Goal: Task Accomplishment & Management: Manage account settings

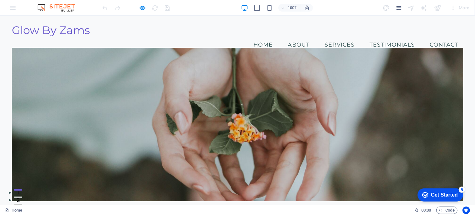
click at [12, 8] on div "100% More" at bounding box center [237, 7] width 475 height 15
click at [177, 8] on div "100% More" at bounding box center [286, 8] width 371 height 10
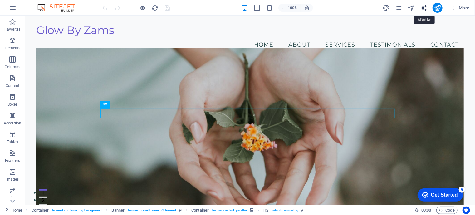
select select "English"
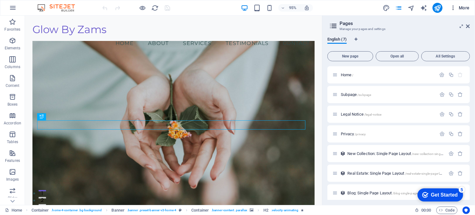
click at [454, 9] on icon "button" at bounding box center [453, 8] width 6 height 6
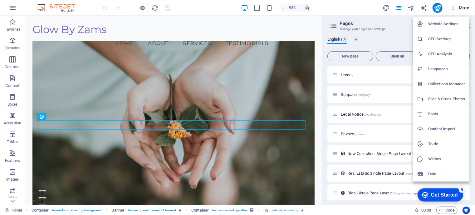
click at [423, 7] on div at bounding box center [237, 107] width 475 height 215
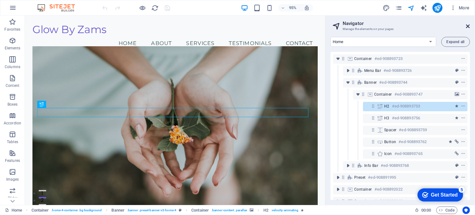
click at [468, 26] on icon at bounding box center [468, 26] width 4 height 5
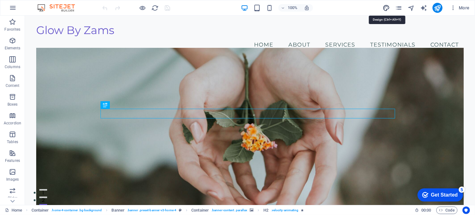
click at [386, 8] on icon "design" at bounding box center [386, 7] width 7 height 7
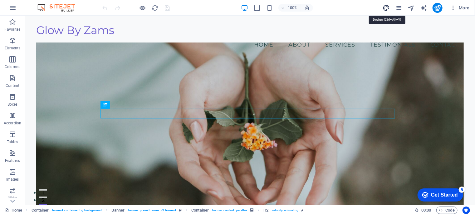
select select "px"
select select "200"
select select "px"
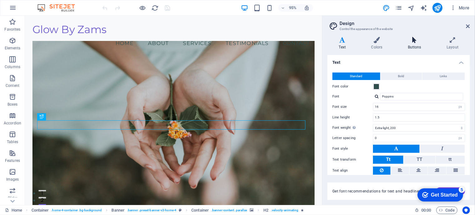
click at [414, 44] on h4 "Buttons" at bounding box center [415, 43] width 39 height 13
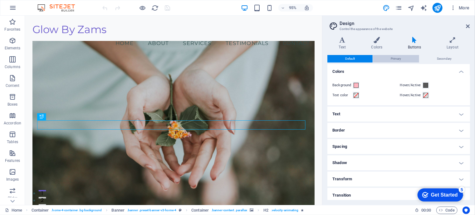
click at [396, 60] on span "Primary" at bounding box center [396, 58] width 10 height 7
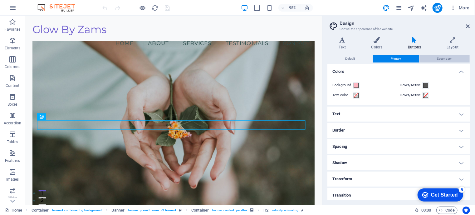
click at [448, 57] on span "Secondary" at bounding box center [444, 58] width 15 height 7
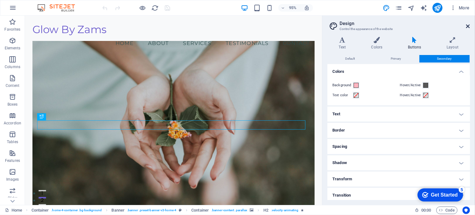
click at [467, 26] on icon at bounding box center [468, 26] width 4 height 5
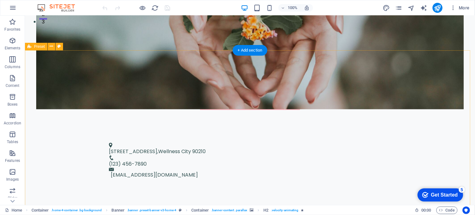
scroll to position [187, 0]
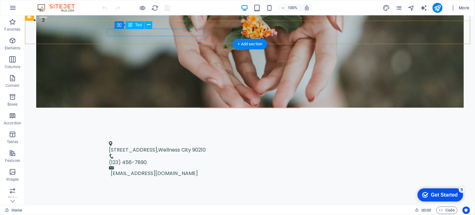
click at [140, 146] on span "[STREET_ADDRESS]" at bounding box center [133, 149] width 48 height 7
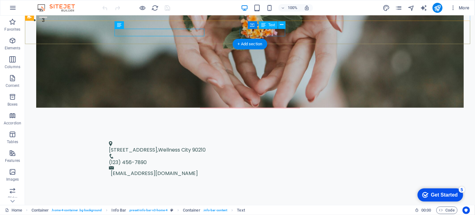
click at [146, 158] on span "(123) 456-7890" at bounding box center [128, 161] width 38 height 7
click at [273, 27] on span "Text" at bounding box center [271, 25] width 7 height 4
click at [283, 25] on icon at bounding box center [281, 25] width 3 height 7
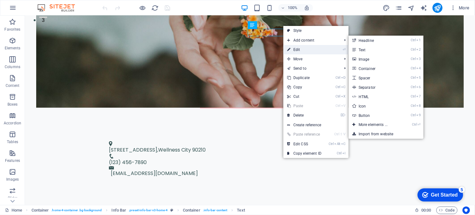
click at [291, 48] on link "⏎ Edit" at bounding box center [304, 49] width 42 height 9
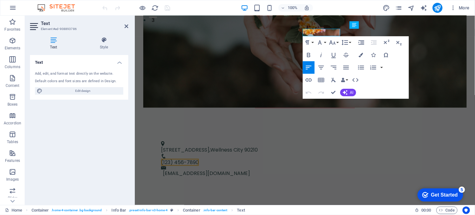
click at [54, 42] on icon at bounding box center [53, 40] width 47 height 6
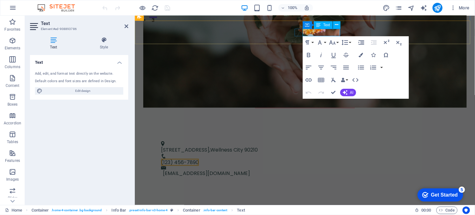
click at [199, 158] on span "(123) 456-7890" at bounding box center [180, 161] width 38 height 7
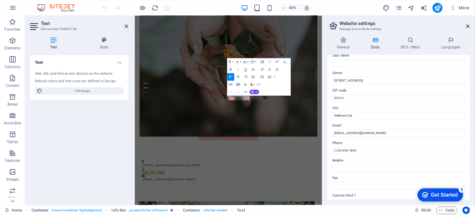
scroll to position [125, 0]
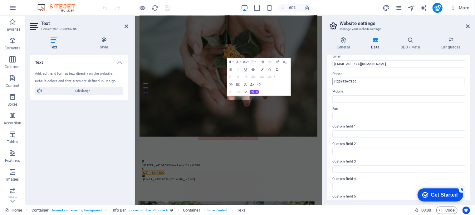
click at [359, 80] on input "(123) 456-7890" at bounding box center [398, 81] width 133 height 7
type input "("
drag, startPoint x: 360, startPoint y: 81, endPoint x: 334, endPoint y: 82, distance: 26.0
click at [334, 82] on input "[PHONE_NUMBER]" at bounding box center [398, 81] width 133 height 7
type input "[PHONE_NUMBER]"
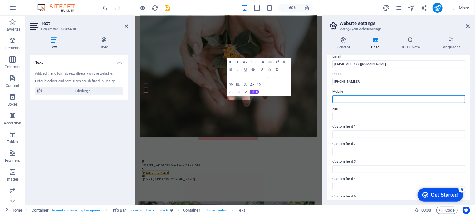
click at [347, 100] on input "Mobile" at bounding box center [398, 98] width 133 height 7
paste input "[PHONE_NUMBER]"
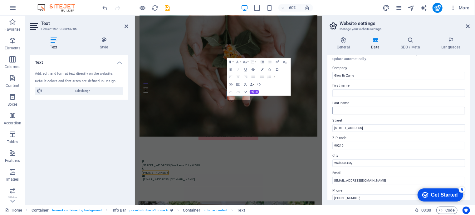
scroll to position [0, 0]
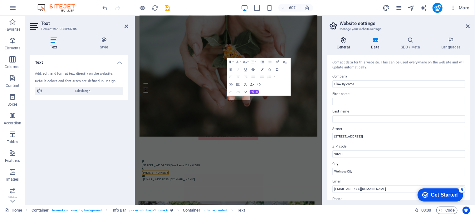
type input "[PHONE_NUMBER]"
click at [344, 44] on h4 "General" at bounding box center [344, 43] width 34 height 13
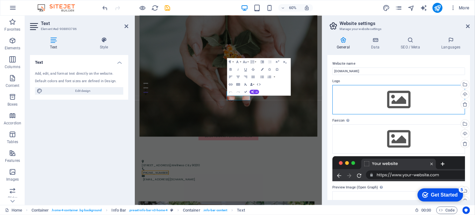
click at [365, 98] on div "Drag files here, click to choose files or select files from Files or our free s…" at bounding box center [398, 99] width 133 height 29
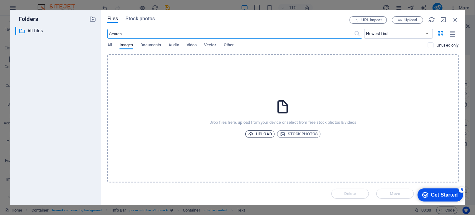
click at [263, 135] on span "Upload" at bounding box center [260, 133] width 24 height 7
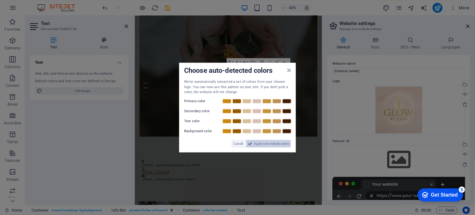
click at [267, 142] on span "Apply new website colors" at bounding box center [271, 143] width 35 height 7
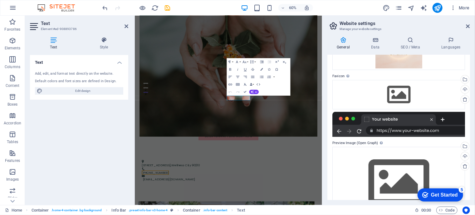
scroll to position [26, 0]
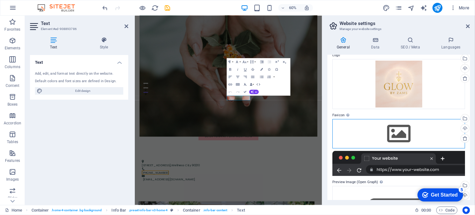
click at [377, 129] on div "Drag files here, click to choose files or select files from Files or our free s…" at bounding box center [398, 133] width 133 height 29
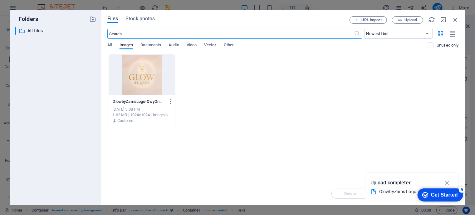
click at [145, 73] on div at bounding box center [142, 75] width 66 height 41
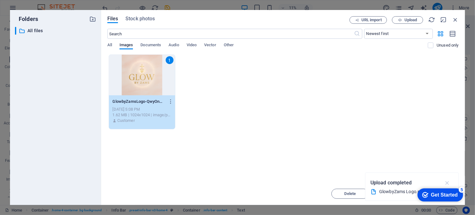
click at [448, 181] on icon "button" at bounding box center [447, 182] width 7 height 7
click at [443, 18] on icon "button" at bounding box center [443, 19] width 7 height 7
select select "image"
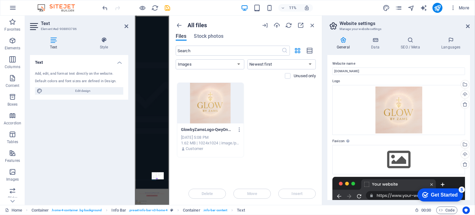
click at [203, 97] on div at bounding box center [210, 103] width 66 height 41
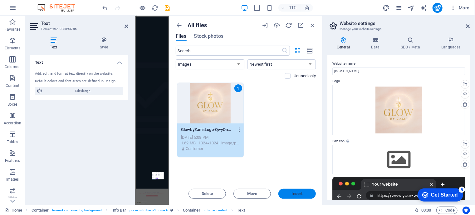
click at [295, 192] on span "Insert" at bounding box center [297, 194] width 11 height 4
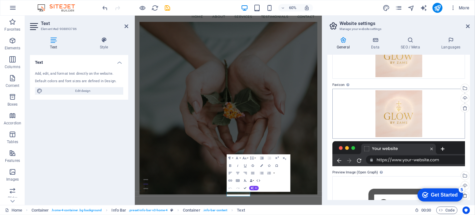
scroll to position [109, 0]
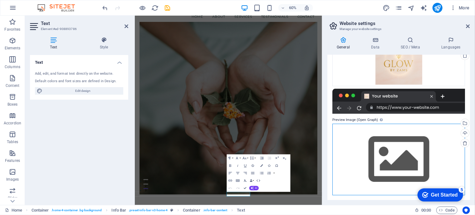
click at [373, 142] on div "Drag files here, click to choose files or select files from Files or our free s…" at bounding box center [398, 159] width 133 height 71
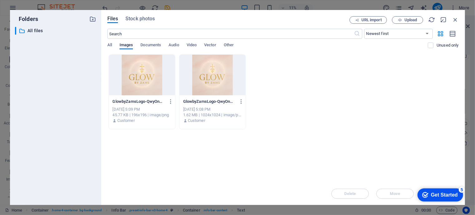
click at [149, 75] on div at bounding box center [142, 75] width 66 height 41
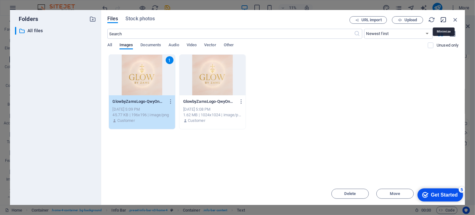
click at [443, 18] on icon "button" at bounding box center [443, 19] width 7 height 7
select select "image"
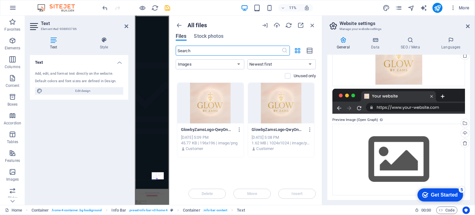
click at [280, 108] on div at bounding box center [281, 103] width 66 height 41
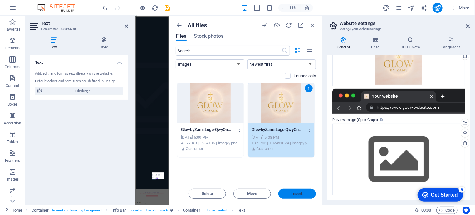
click at [298, 194] on span "Insert" at bounding box center [297, 194] width 11 height 4
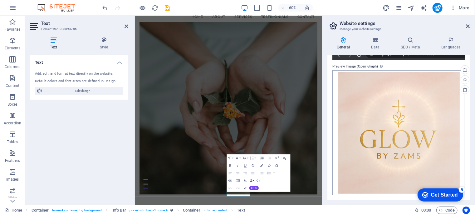
scroll to position [69, 0]
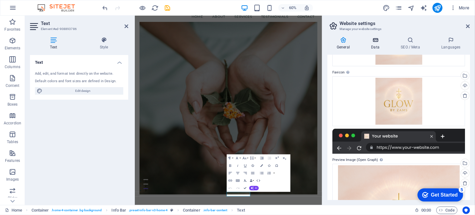
click at [373, 43] on h4 "Data" at bounding box center [377, 43] width 30 height 13
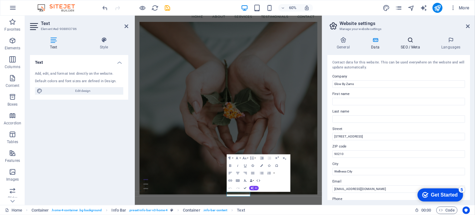
click at [408, 43] on h4 "SEO / Meta" at bounding box center [411, 43] width 41 height 13
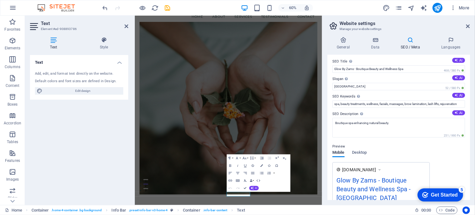
scroll to position [0, 0]
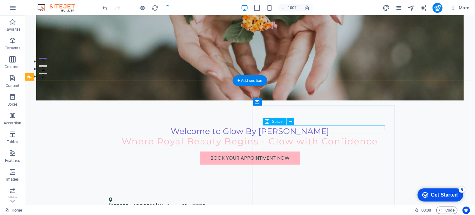
scroll to position [152, 0]
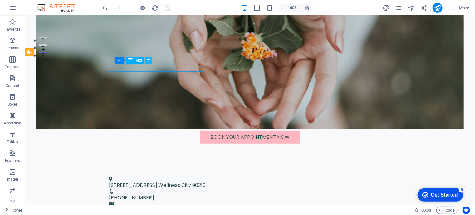
click at [149, 61] on icon at bounding box center [148, 60] width 3 height 7
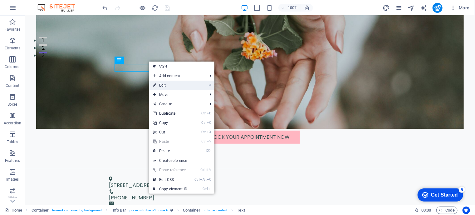
click at [166, 85] on link "⏎ Edit" at bounding box center [170, 85] width 42 height 9
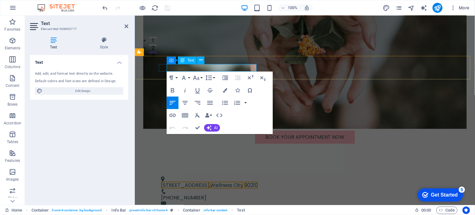
click at [229, 181] on span "Wellness City" at bounding box center [226, 184] width 33 height 7
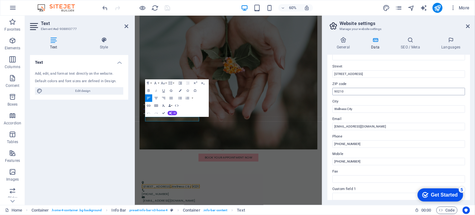
scroll to position [0, 0]
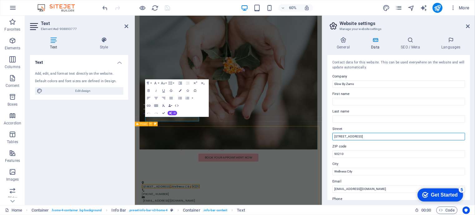
drag, startPoint x: 497, startPoint y: 151, endPoint x: 434, endPoint y: 214, distance: 89.2
drag, startPoint x: 365, startPoint y: 137, endPoint x: 335, endPoint y: 137, distance: 30.0
click at [335, 137] on input "[STREET_ADDRESS]" at bounding box center [398, 136] width 133 height 7
click at [357, 137] on input "22 Verdant" at bounding box center [398, 136] width 133 height 7
click at [368, 136] on input "[STREET_ADDRESS]," at bounding box center [398, 136] width 133 height 7
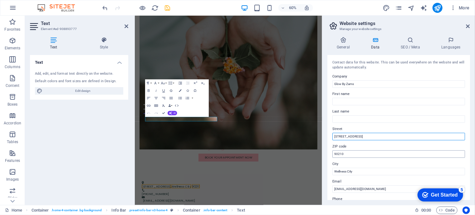
type input "[STREET_ADDRESS]"
click at [347, 154] on input "90210" at bounding box center [398, 153] width 133 height 7
drag, startPoint x: 347, startPoint y: 153, endPoint x: 333, endPoint y: 153, distance: 14.0
click at [333, 153] on input "90210" at bounding box center [398, 153] width 133 height 7
type input "7460"
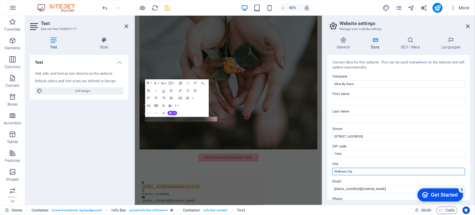
click at [361, 171] on input "Wellness City" at bounding box center [398, 171] width 133 height 7
drag, startPoint x: 361, startPoint y: 171, endPoint x: 333, endPoint y: 171, distance: 27.5
click at [333, 171] on input "Wellness City" at bounding box center [398, 171] width 133 height 7
type input "[GEOGRAPHIC_DATA]"
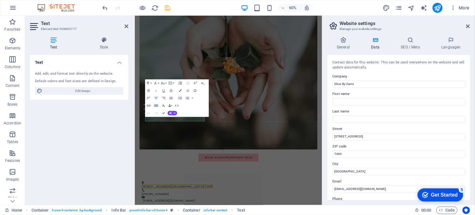
click at [328, 178] on div "Contact data for this website. This can be used everywhere on the website and w…" at bounding box center [398, 127] width 143 height 145
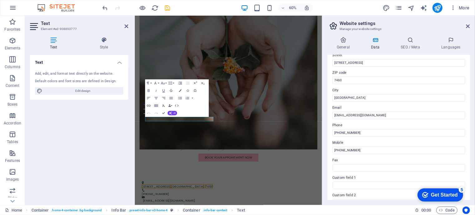
scroll to position [30, 0]
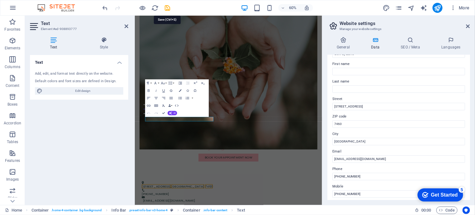
click at [166, 7] on icon "save" at bounding box center [167, 7] width 7 height 7
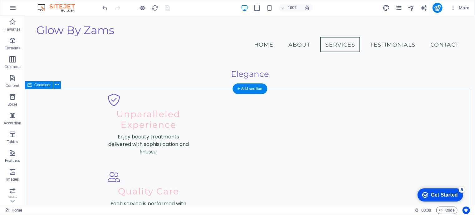
scroll to position [524, 0]
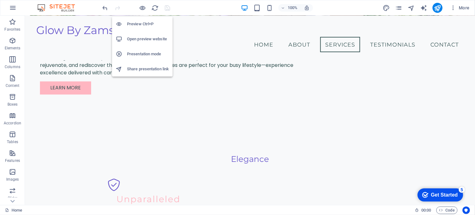
click at [137, 37] on h6 "Open preview website" at bounding box center [148, 38] width 42 height 7
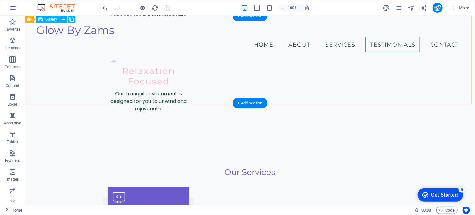
scroll to position [747, 0]
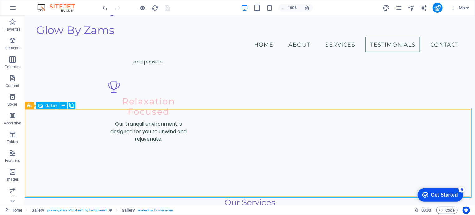
click at [48, 106] on span "Gallery" at bounding box center [51, 106] width 12 height 4
click at [65, 105] on icon at bounding box center [63, 105] width 3 height 7
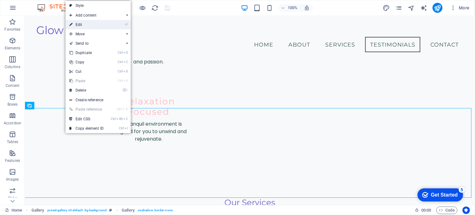
click at [88, 25] on link "⏎ Edit" at bounding box center [87, 24] width 42 height 9
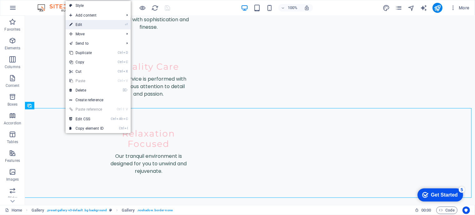
select select "px"
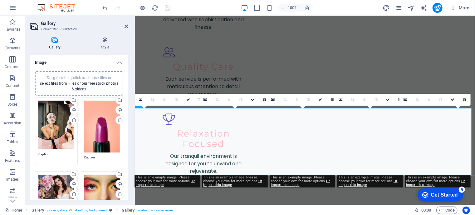
scroll to position [779, 0]
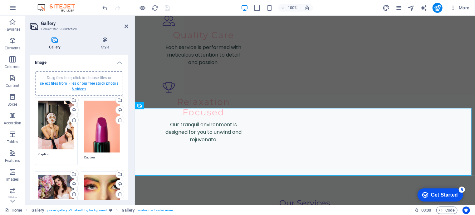
click at [56, 84] on link "select files from Files or our free stock photos & videos" at bounding box center [79, 86] width 78 height 10
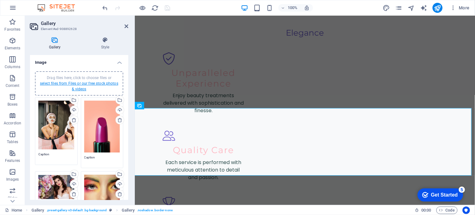
scroll to position [899, 0]
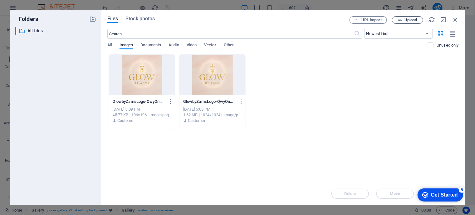
click at [407, 18] on span "Upload" at bounding box center [411, 20] width 13 height 4
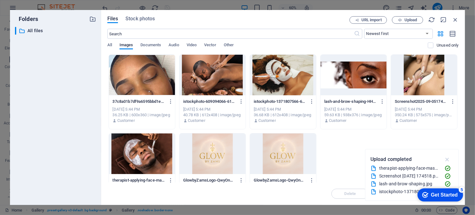
click at [448, 158] on icon "button" at bounding box center [447, 159] width 7 height 7
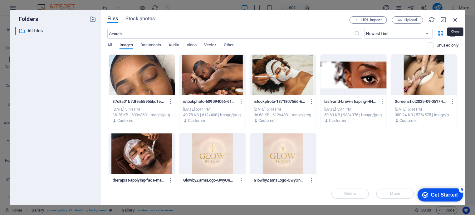
click at [457, 18] on icon "button" at bounding box center [455, 19] width 7 height 7
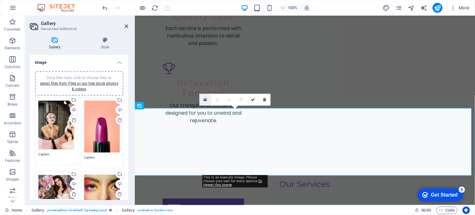
click at [207, 101] on icon at bounding box center [205, 99] width 3 height 4
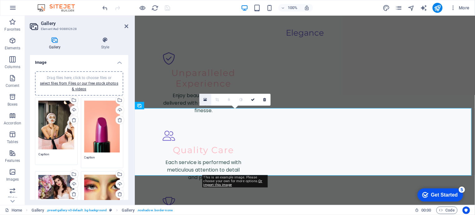
scroll to position [899, 0]
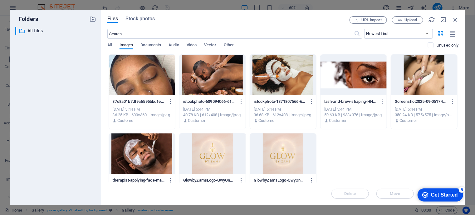
click at [144, 77] on div at bounding box center [142, 75] width 66 height 41
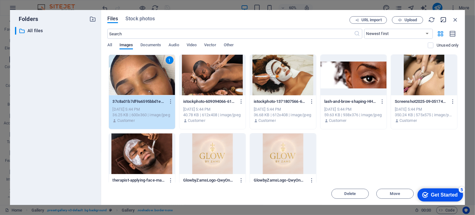
click at [442, 19] on icon "button" at bounding box center [443, 19] width 7 height 7
select select "image"
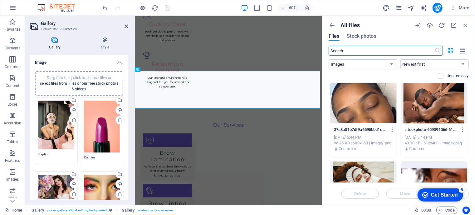
click at [436, 194] on div "Get Started" at bounding box center [444, 195] width 27 height 6
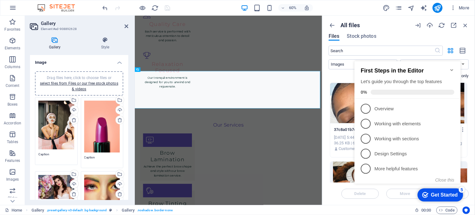
click at [449, 67] on h2 "First Steps in the Editor" at bounding box center [408, 70] width 94 height 7
click at [446, 178] on button "Close this" at bounding box center [444, 179] width 19 height 5
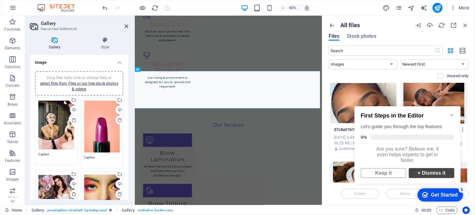
click at [425, 175] on link "× Dismiss it" at bounding box center [432, 173] width 46 height 10
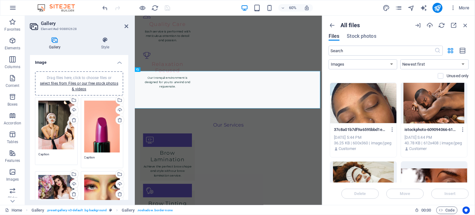
click at [361, 116] on div at bounding box center [363, 103] width 66 height 41
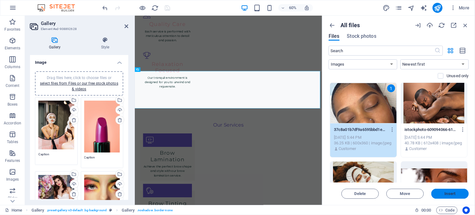
click at [443, 194] on span "Insert" at bounding box center [450, 194] width 32 height 4
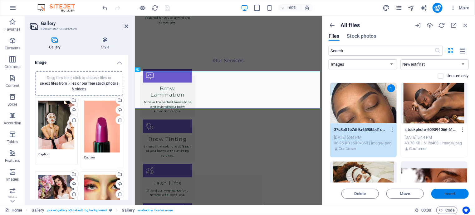
scroll to position [779, 0]
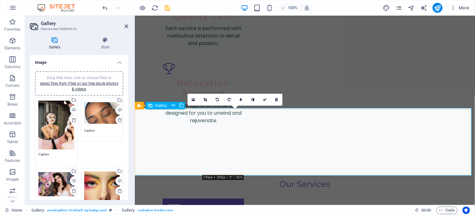
click at [193, 100] on icon at bounding box center [193, 99] width 3 height 4
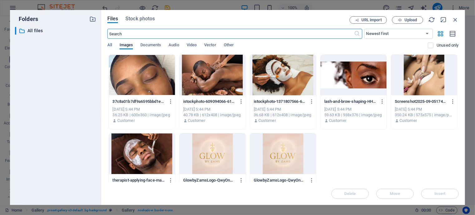
scroll to position [899, 0]
click at [279, 77] on div at bounding box center [283, 75] width 66 height 41
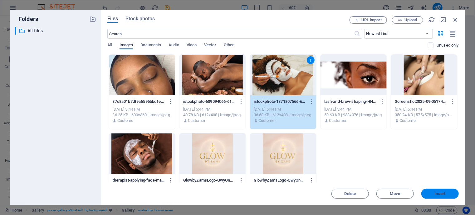
click at [436, 193] on span "Insert" at bounding box center [440, 194] width 11 height 4
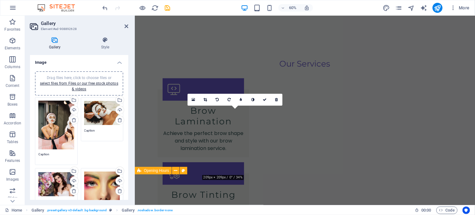
scroll to position [779, 0]
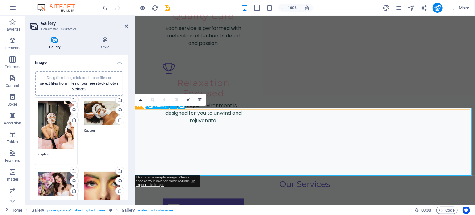
click at [140, 100] on icon at bounding box center [140, 99] width 3 height 4
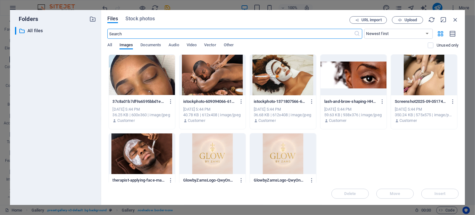
scroll to position [899, 0]
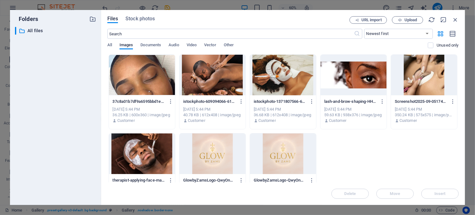
click at [146, 150] on div at bounding box center [142, 153] width 66 height 41
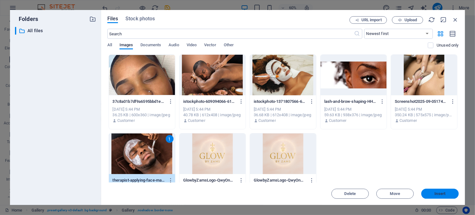
click at [435, 192] on span "Insert" at bounding box center [440, 194] width 11 height 4
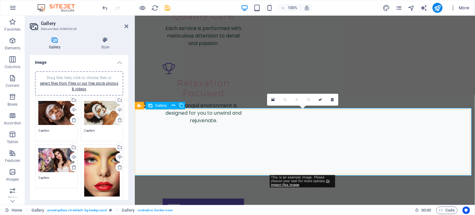
click at [273, 100] on icon at bounding box center [272, 99] width 3 height 4
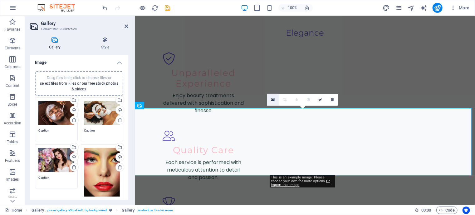
scroll to position [899, 0]
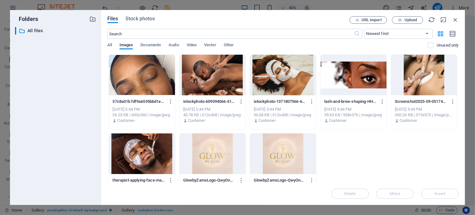
click at [142, 79] on div at bounding box center [142, 75] width 66 height 41
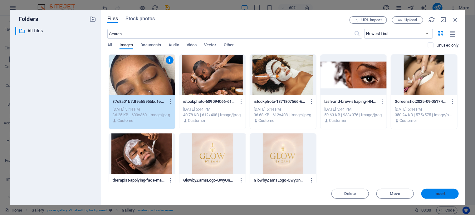
click at [440, 195] on span "Insert" at bounding box center [440, 194] width 11 height 4
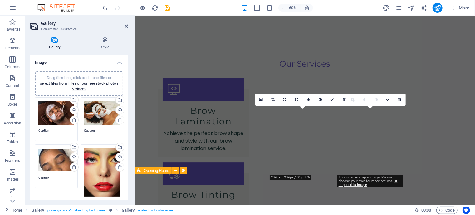
scroll to position [779, 0]
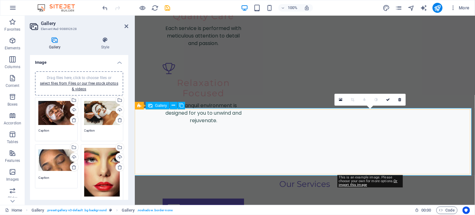
click at [342, 100] on icon at bounding box center [340, 99] width 3 height 4
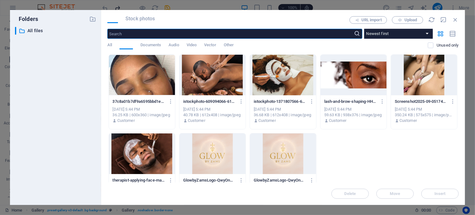
scroll to position [899, 0]
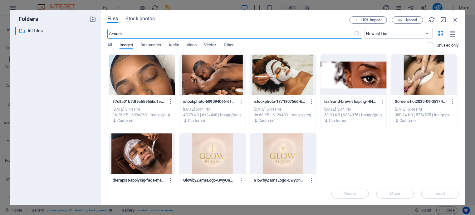
click at [370, 77] on div at bounding box center [354, 75] width 66 height 41
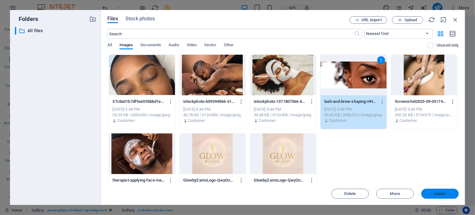
click at [435, 192] on span "Insert" at bounding box center [440, 194] width 11 height 4
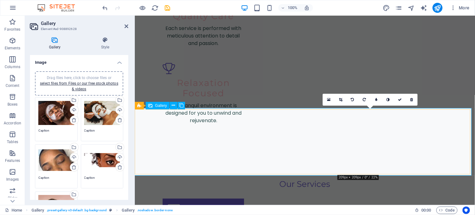
click at [330, 100] on icon at bounding box center [328, 99] width 3 height 4
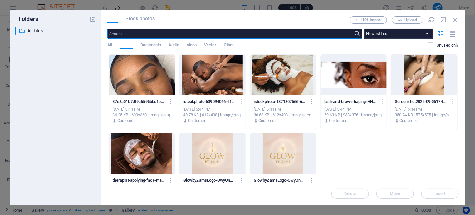
scroll to position [899, 0]
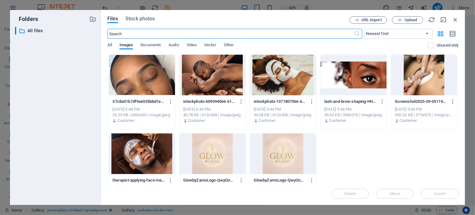
click at [225, 83] on div at bounding box center [213, 75] width 66 height 41
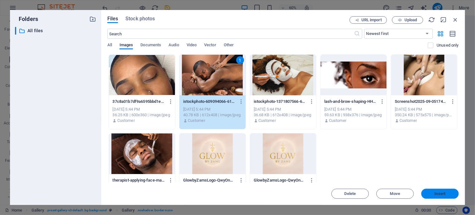
click at [432, 194] on span "Insert" at bounding box center [440, 194] width 32 height 4
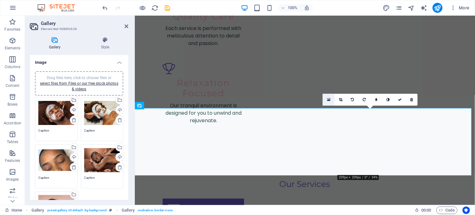
click at [329, 100] on icon at bounding box center [328, 99] width 3 height 4
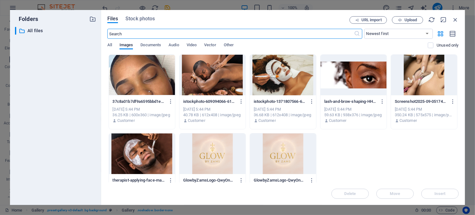
scroll to position [899, 0]
click at [140, 147] on div at bounding box center [142, 153] width 66 height 41
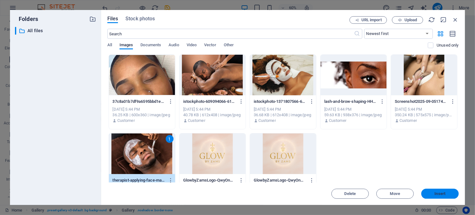
click at [435, 193] on span "Insert" at bounding box center [440, 194] width 32 height 4
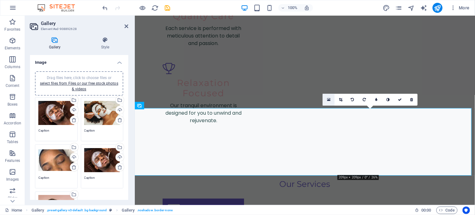
click at [329, 100] on icon at bounding box center [328, 99] width 3 height 4
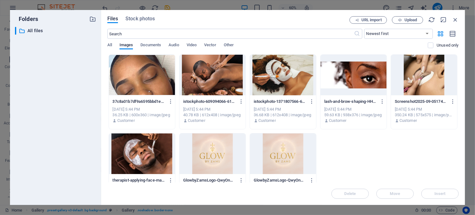
click at [418, 83] on div at bounding box center [424, 75] width 66 height 41
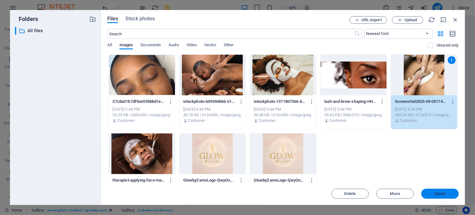
click at [440, 193] on span "Insert" at bounding box center [440, 194] width 11 height 4
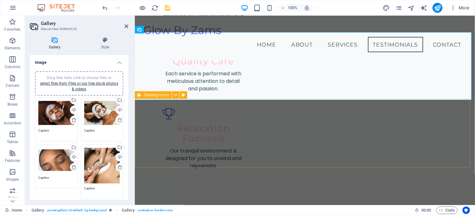
scroll to position [716, 0]
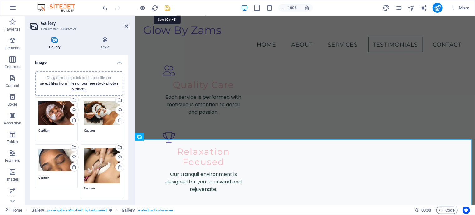
click at [165, 8] on icon "save" at bounding box center [167, 7] width 7 height 7
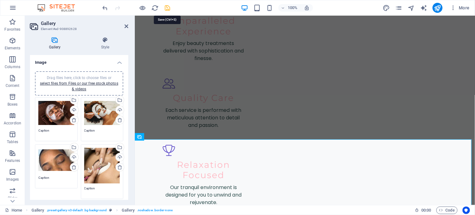
scroll to position [748, 0]
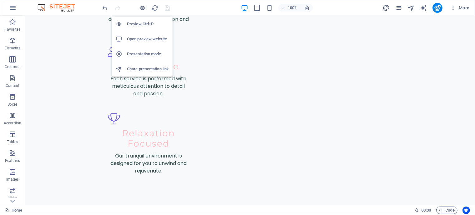
click at [138, 22] on h6 "Preview Ctrl+P" at bounding box center [148, 23] width 42 height 7
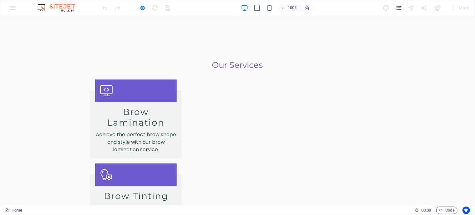
scroll to position [779, 0]
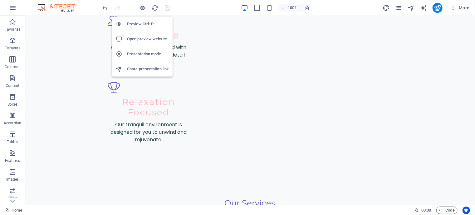
click at [141, 40] on h6 "Open preview website" at bounding box center [148, 38] width 42 height 7
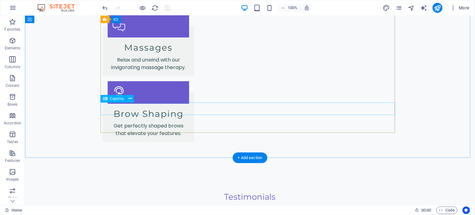
scroll to position [1372, 0]
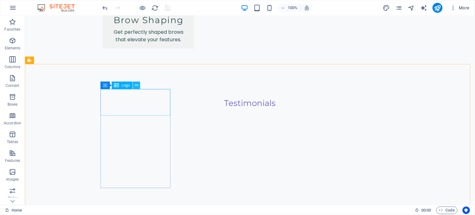
click at [136, 85] on icon at bounding box center [136, 85] width 3 height 7
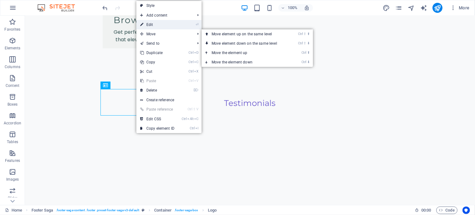
click at [150, 24] on link "⏎ Edit" at bounding box center [157, 24] width 42 height 9
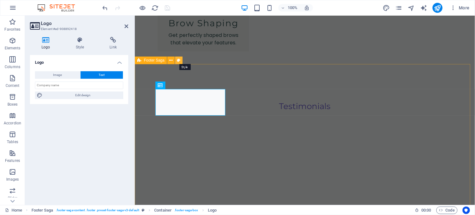
click at [179, 61] on icon at bounding box center [178, 60] width 3 height 7
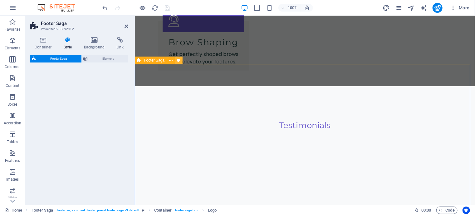
select select "rem"
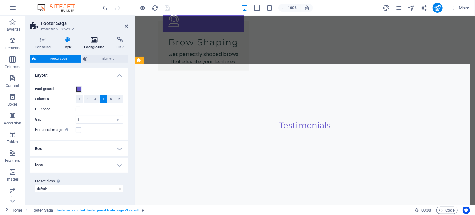
click at [95, 41] on icon at bounding box center [94, 40] width 30 height 6
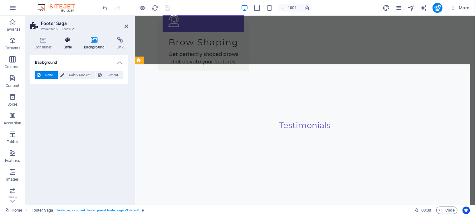
click at [66, 42] on icon at bounding box center [68, 40] width 18 height 6
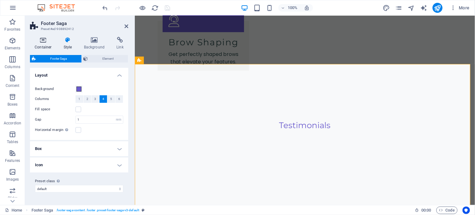
click at [43, 40] on icon at bounding box center [43, 40] width 27 height 6
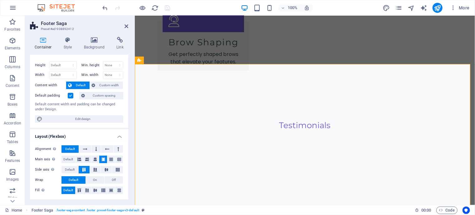
scroll to position [0, 0]
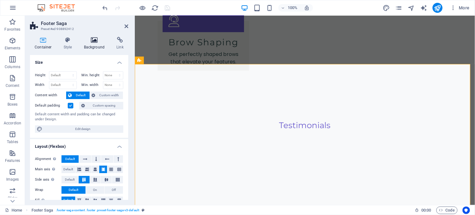
click at [95, 42] on icon at bounding box center [94, 40] width 30 height 6
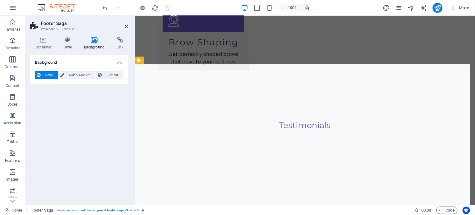
click at [51, 75] on span "None" at bounding box center [48, 74] width 13 height 7
click at [72, 76] on span "Color / Gradient" at bounding box center [79, 74] width 27 height 7
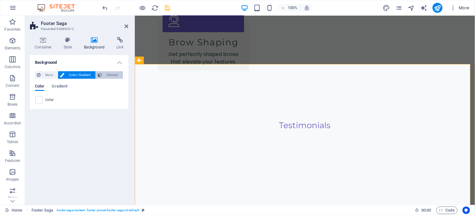
click at [101, 76] on icon at bounding box center [100, 74] width 4 height 7
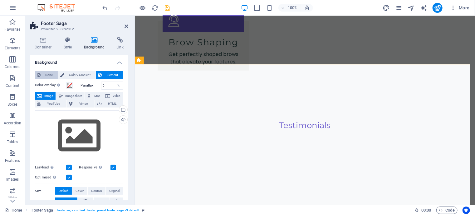
click at [48, 76] on span "None" at bounding box center [48, 74] width 13 height 7
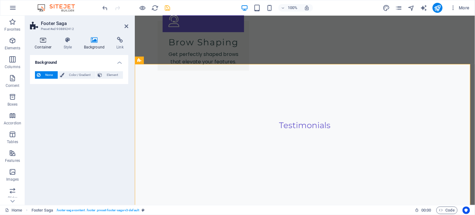
click at [43, 39] on icon at bounding box center [43, 40] width 27 height 6
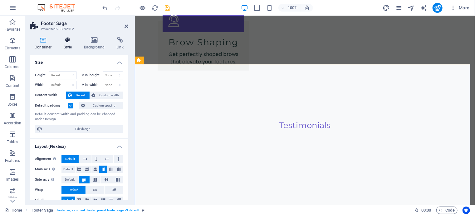
click at [66, 39] on icon at bounding box center [68, 40] width 18 height 6
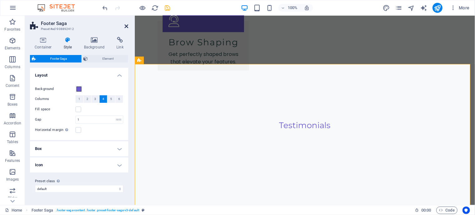
click at [125, 26] on icon at bounding box center [127, 26] width 4 height 5
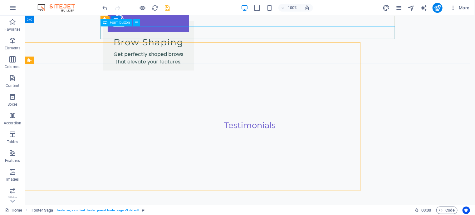
scroll to position [1372, 0]
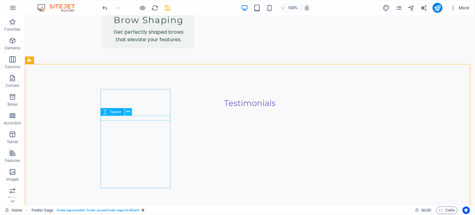
click at [127, 111] on icon at bounding box center [127, 111] width 3 height 7
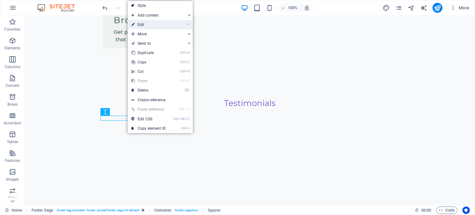
click at [144, 23] on link "⏎ Edit" at bounding box center [149, 24] width 42 height 9
select select "px"
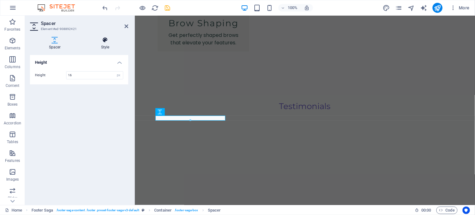
click at [109, 42] on icon at bounding box center [105, 40] width 46 height 6
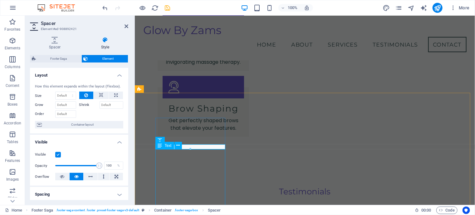
scroll to position [1233, 0]
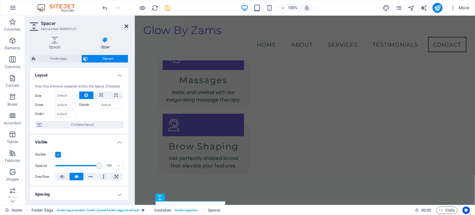
click at [125, 25] on icon at bounding box center [127, 26] width 4 height 5
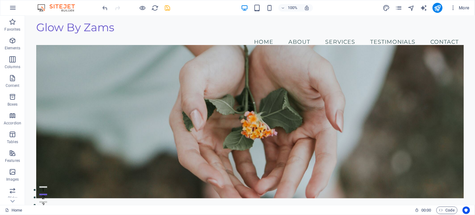
scroll to position [0, 0]
